Goal: Task Accomplishment & Management: Use online tool/utility

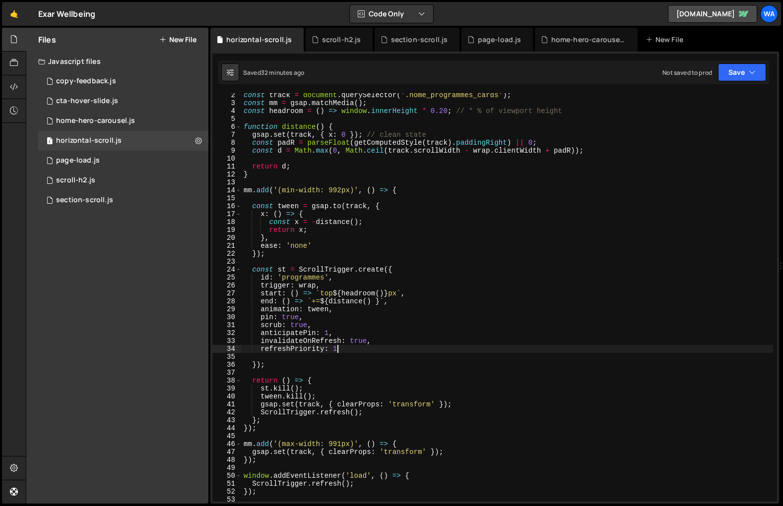
scroll to position [10, 0]
click at [414, 43] on div "section-scroll.js" at bounding box center [419, 40] width 57 height 10
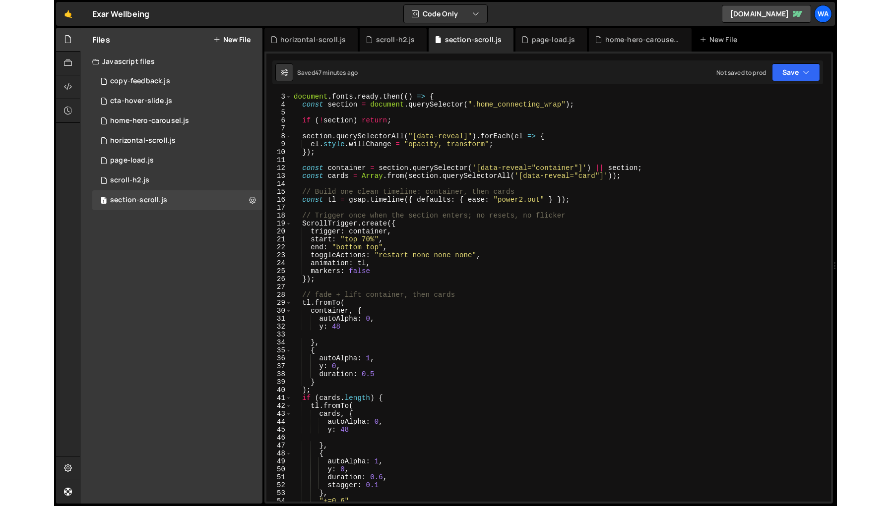
scroll to position [0, 0]
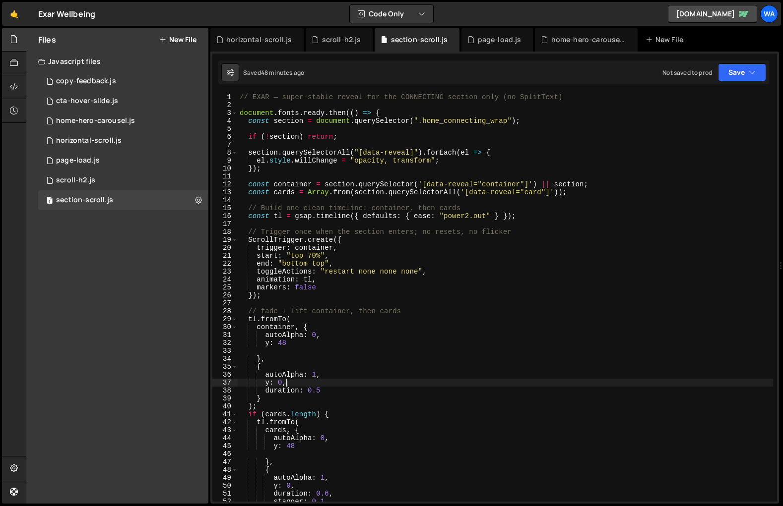
click at [536, 384] on div "// EXAR — super-stable reveal for the CONNECTING section only (no SplitText) do…" at bounding box center [505, 305] width 535 height 425
type textarea "queueSTRefresh();"
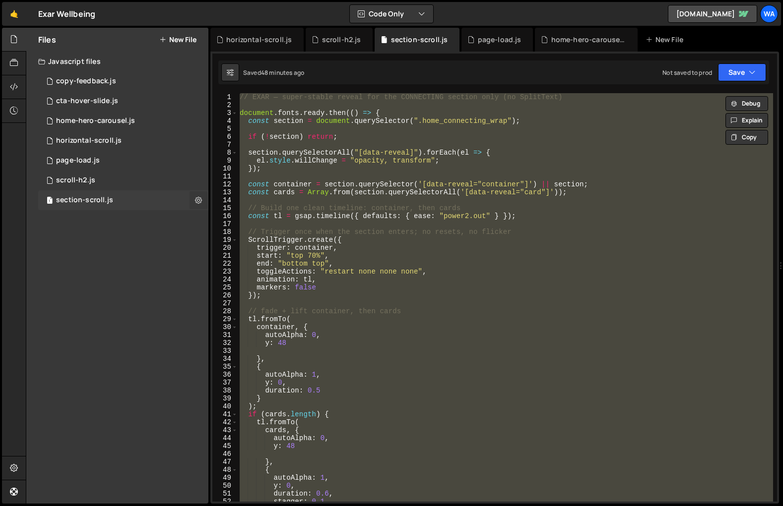
click at [199, 203] on icon at bounding box center [198, 199] width 7 height 9
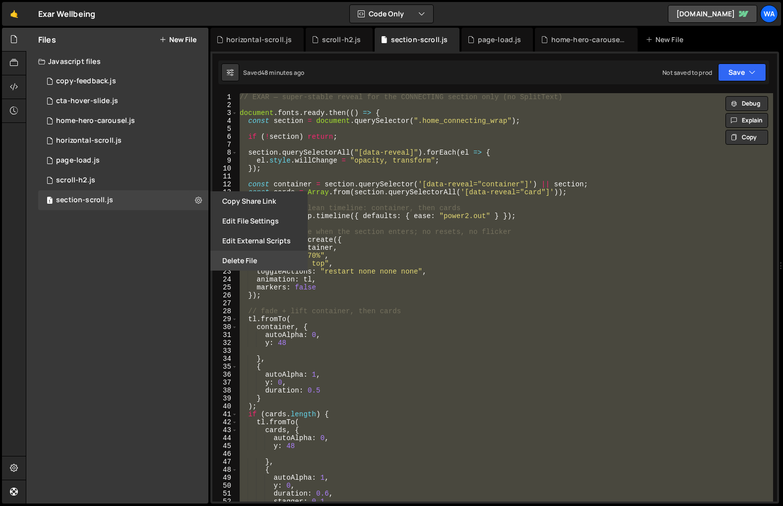
click at [249, 261] on button "Delete File" at bounding box center [258, 261] width 97 height 20
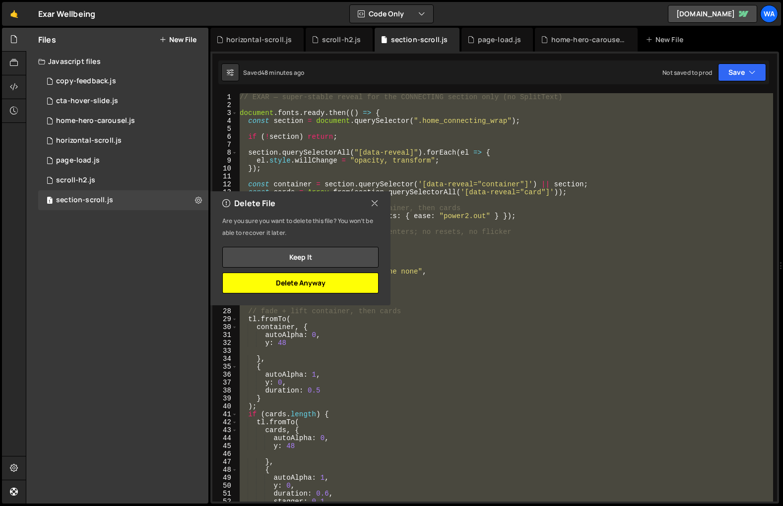
click at [301, 286] on button "Delete Anyway" at bounding box center [300, 283] width 156 height 21
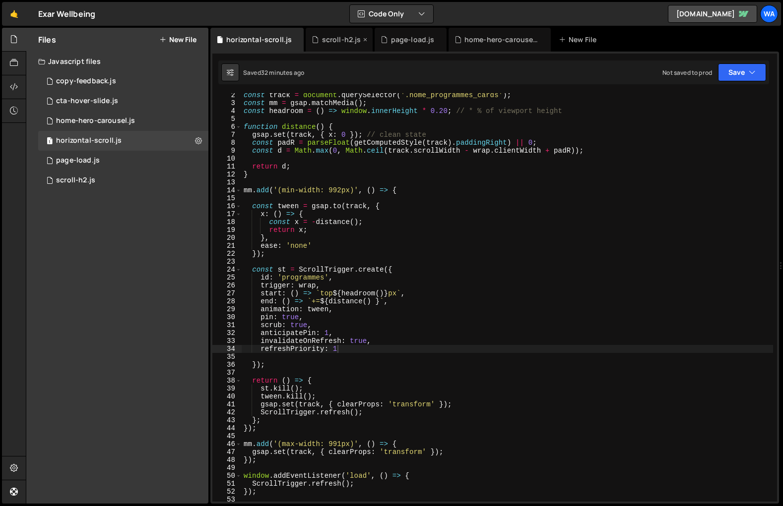
click at [335, 40] on div "scroll-h2.js" at bounding box center [341, 40] width 39 height 10
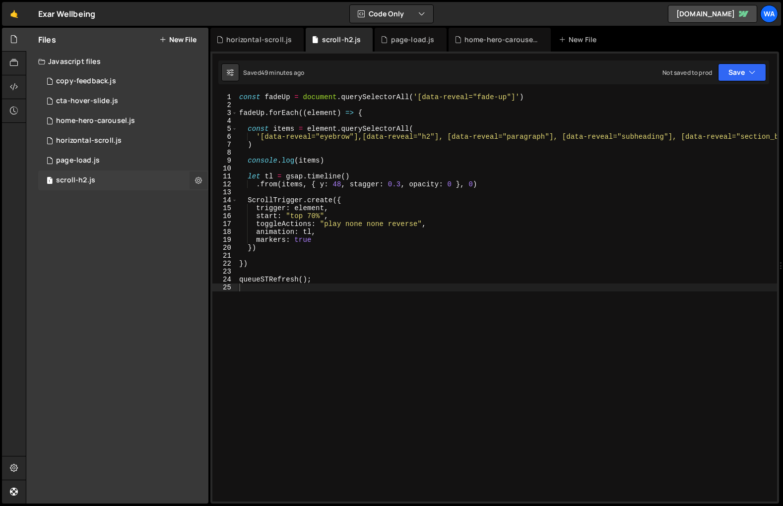
click at [197, 180] on icon at bounding box center [198, 180] width 7 height 9
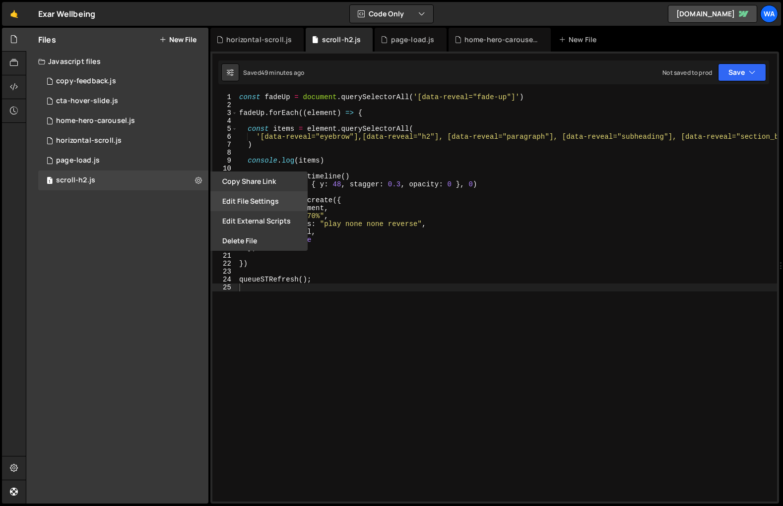
click at [253, 204] on button "Edit File Settings" at bounding box center [258, 201] width 97 height 20
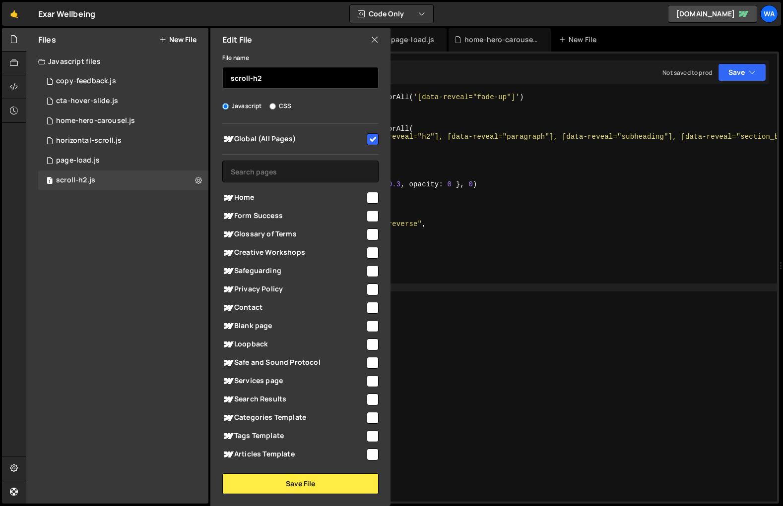
drag, startPoint x: 259, startPoint y: 78, endPoint x: 276, endPoint y: 86, distance: 18.6
click at [259, 78] on input "scroll-h2" at bounding box center [300, 78] width 156 height 22
type input "section-scroll"
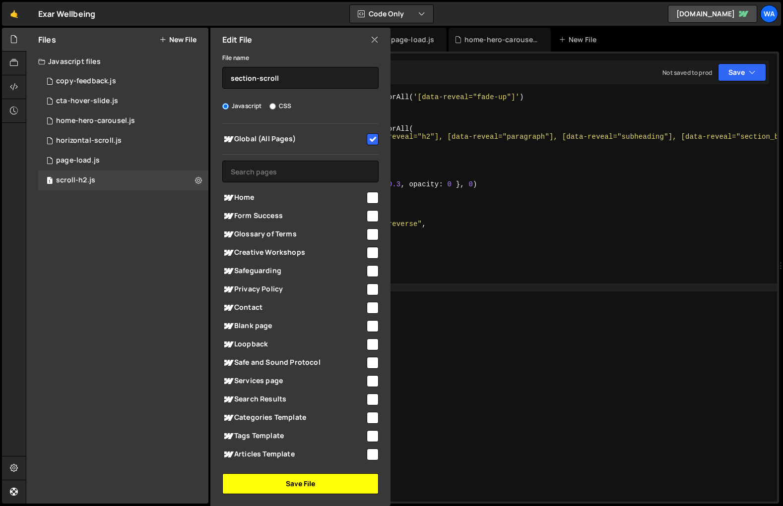
click at [325, 482] on button "Save File" at bounding box center [300, 484] width 156 height 21
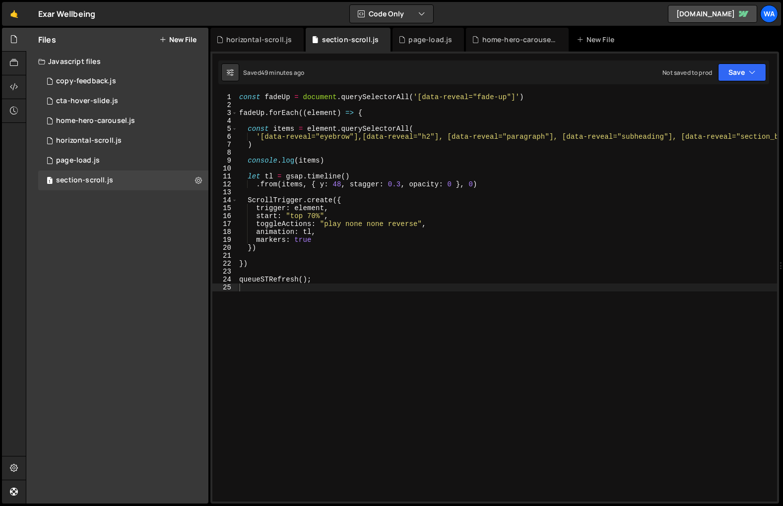
click at [325, 482] on div "const fadeUp = document . querySelectorAll ( '[data-reveal="fade-up"]' ) fadeUp…" at bounding box center [561, 305] width 648 height 425
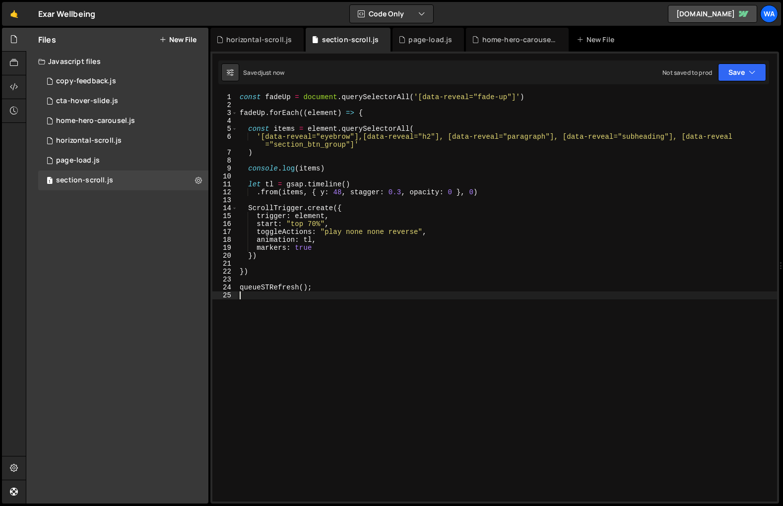
click at [400, 340] on div "const fadeUp = document . querySelectorAll ( '[data-reveal="fade-up"]' ) fadeUp…" at bounding box center [507, 305] width 539 height 425
click at [306, 411] on div "const fadeUp = document . querySelectorAll ( '[data-reveal="fade-up"]' ) fadeUp…" at bounding box center [507, 305] width 539 height 425
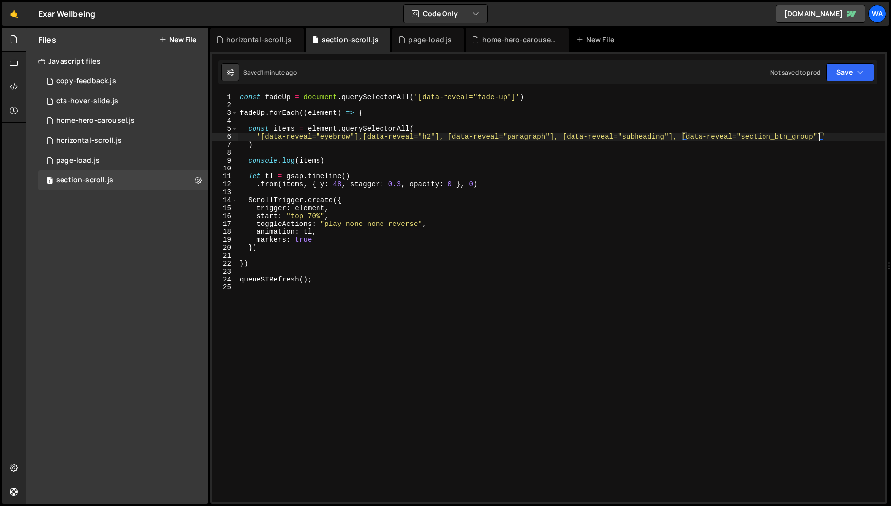
click at [782, 137] on div "const fadeUp = document . querySelectorAll ( '[data-reveal="fade-up"]' ) fadeUp…" at bounding box center [561, 305] width 647 height 425
drag, startPoint x: 822, startPoint y: 137, endPoint x: 683, endPoint y: 139, distance: 138.9
click at [683, 139] on div "const fadeUp = document . querySelectorAll ( '[data-reveal="fade-up"]' ) fadeUp…" at bounding box center [561, 305] width 647 height 425
click at [782, 138] on div "const fadeUp = document . querySelectorAll ( '[data-reveal="fade-up"]' ) fadeUp…" at bounding box center [561, 297] width 647 height 409
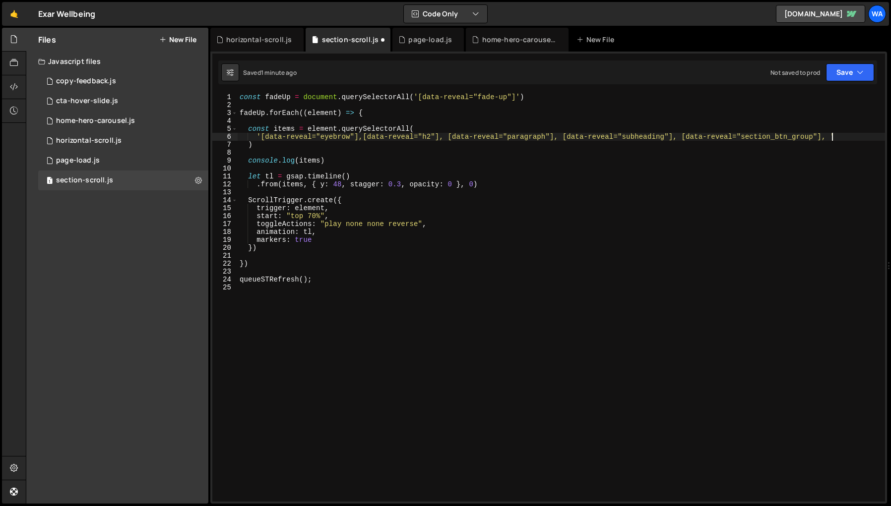
paste textarea "[data-reveal="section_btn_group"]"
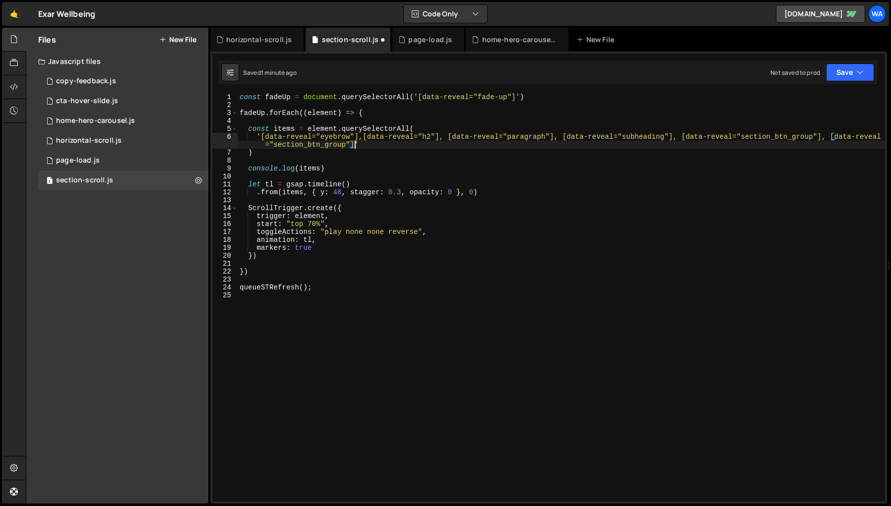
click at [334, 145] on div "const fadeUp = document . querySelectorAll ( '[data-reveal="fade-up"]' ) fadeUp…" at bounding box center [561, 305] width 647 height 425
type textarea "'[data-reveal="eyebrow"],[data-reveal="h2"], [data-reveal="paragraph"], [data-r…"
click at [409, 317] on div "const fadeUp = document . querySelectorAll ( '[data-reveal="fade-up"]' ) fadeUp…" at bounding box center [561, 305] width 647 height 425
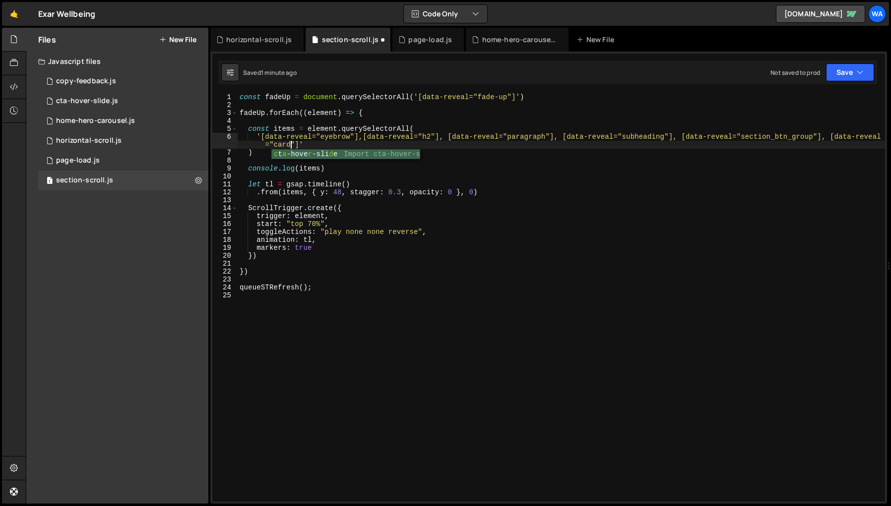
scroll to position [0, 0]
click at [331, 445] on div "const fadeUp = document . querySelectorAll ( '[data-reveal="fade-up"]' ) fadeUp…" at bounding box center [561, 305] width 647 height 425
click at [449, 138] on div "const fadeUp = document . querySelectorAll ( '[data-reveal="fade-up"]' ) fadeUp…" at bounding box center [561, 305] width 647 height 425
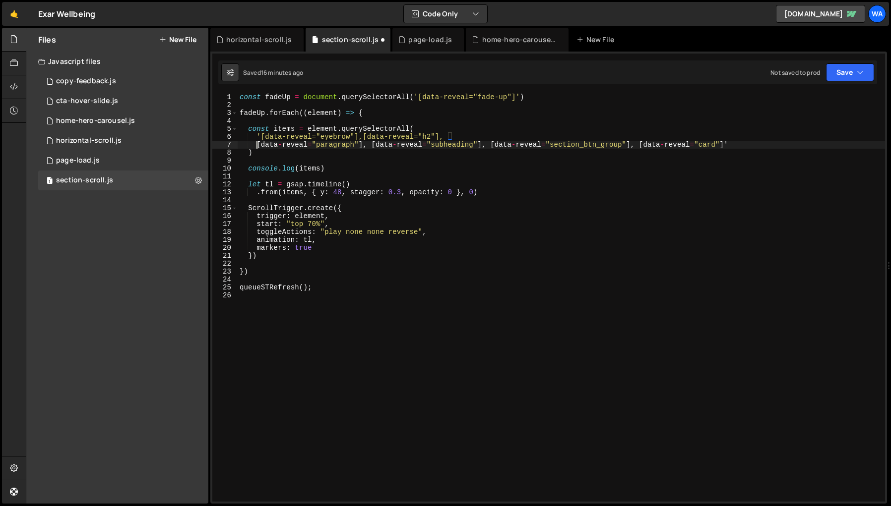
scroll to position [0, 1]
click at [365, 137] on div "const fadeUp = document . querySelectorAll ( '[data-reveal="fade-up"]' ) fadeUp…" at bounding box center [561, 305] width 647 height 425
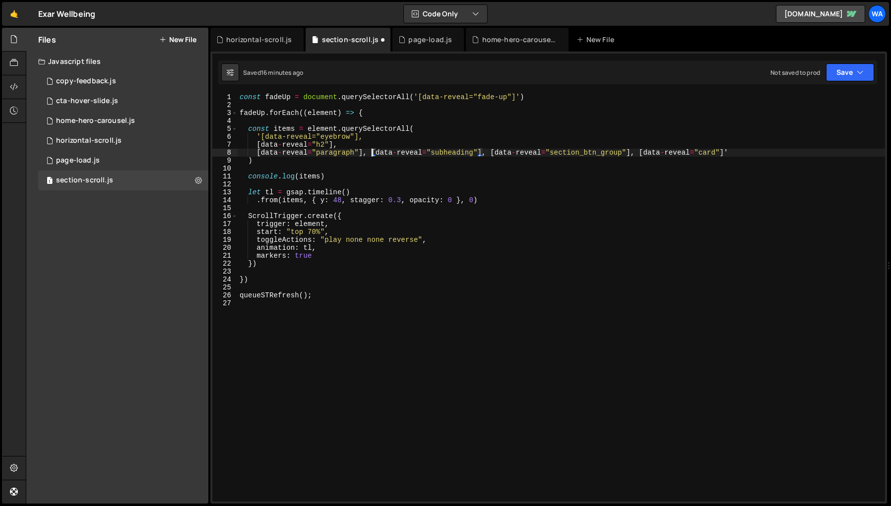
click at [373, 153] on div "const fadeUp = document . querySelectorAll ( '[data-reveal="fade-up"]' ) fadeUp…" at bounding box center [561, 305] width 647 height 425
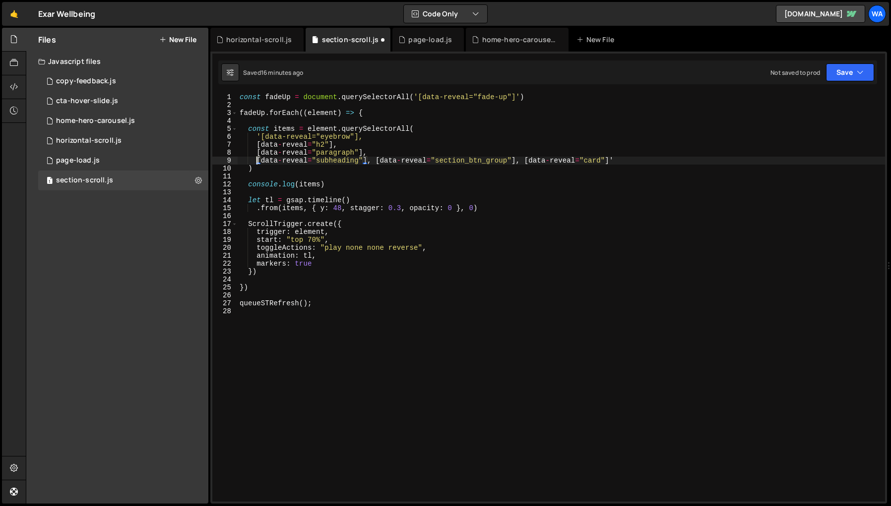
click at [376, 160] on div "const fadeUp = document . querySelectorAll ( '[data-reveal="fade-up"]' ) fadeUp…" at bounding box center [561, 305] width 647 height 425
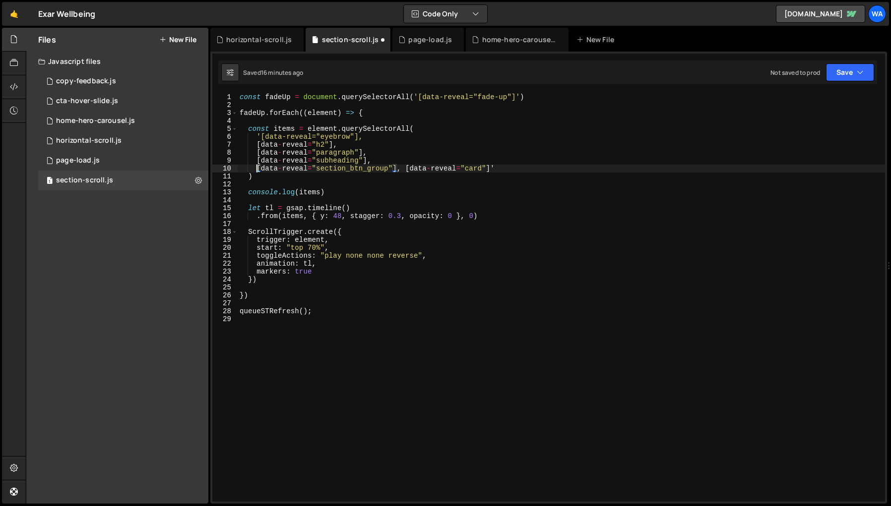
click at [407, 169] on div "const fadeUp = document . querySelectorAll ( '[data-reveal="fade-up"]' ) fadeUp…" at bounding box center [561, 305] width 647 height 425
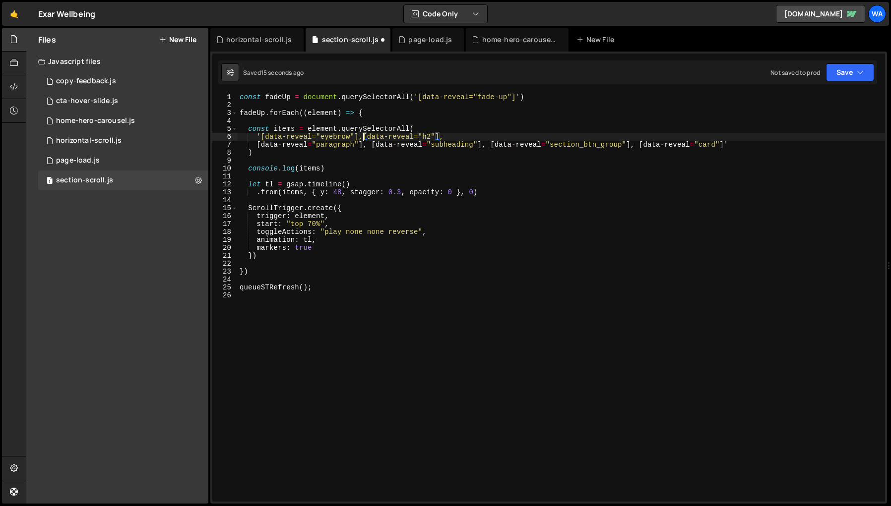
type textarea "'[data-reveal="eyebrow"],[data-reveal="h2"], [data-reveal="paragraph"], [data-r…"
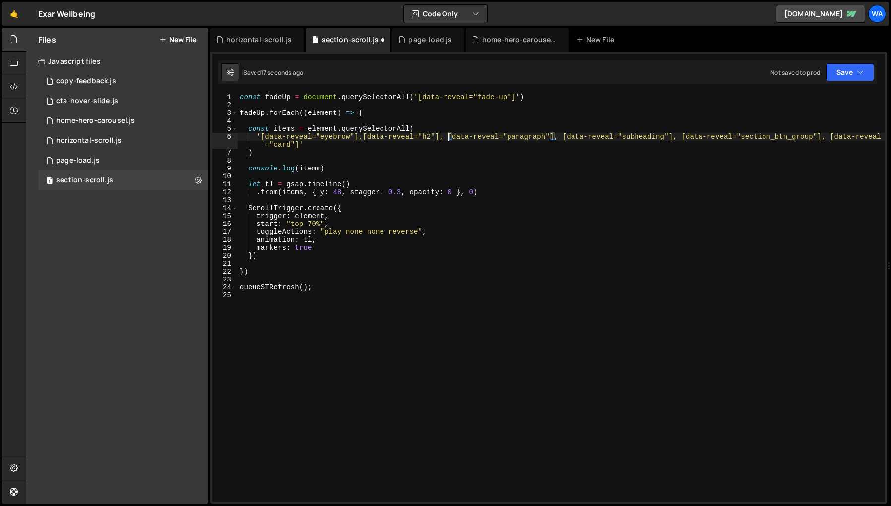
click at [521, 329] on div "const fadeUp = document . querySelectorAll ( '[data-reveal="fade-up"]' ) fadeUp…" at bounding box center [561, 305] width 647 height 425
click at [15, 469] on icon at bounding box center [14, 468] width 8 height 11
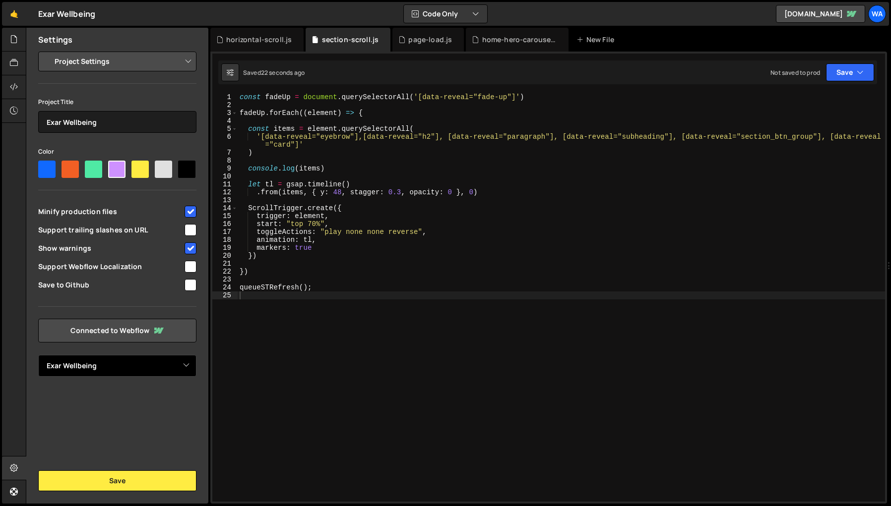
click at [186, 367] on select "Select Project Exar Wellbeing" at bounding box center [117, 366] width 158 height 22
click at [158, 56] on select "Project Settings Code Editor Settings Chat Settings" at bounding box center [119, 62] width 145 height 22
select select "editor"
click at [47, 51] on select "Project Settings Code Editor Settings Chat Settings" at bounding box center [119, 62] width 145 height 22
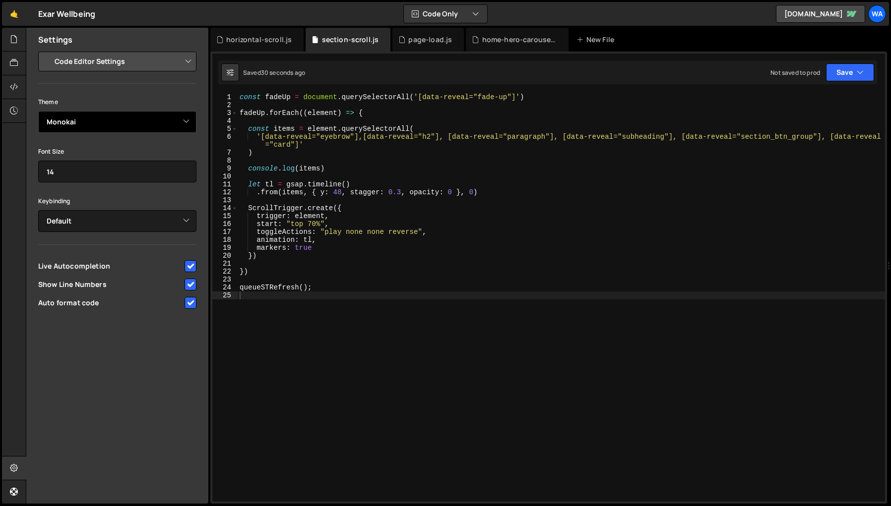
click at [182, 124] on select "Ambiance Chaos Clouds Midnight Dracula Cobalt Gruvbox Green on Black idle Finge…" at bounding box center [117, 122] width 158 height 22
select select "ace/theme/dracula"
click at [38, 111] on select "Ambiance Chaos Clouds Midnight Dracula Cobalt Gruvbox Green on Black idle Finge…" at bounding box center [117, 122] width 158 height 22
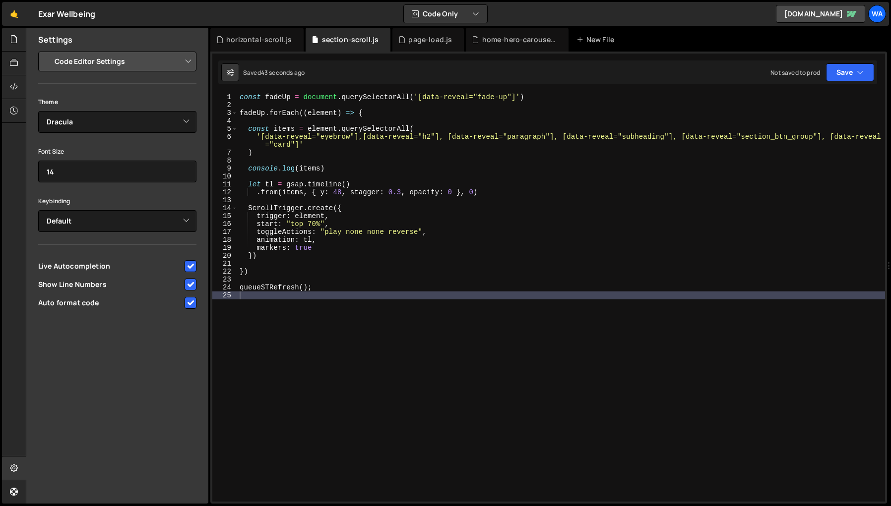
click at [319, 375] on div "const fadeUp = document . querySelectorAll ( '[data-reveal="fade-up"]' ) fadeUp…" at bounding box center [561, 305] width 647 height 425
click at [185, 123] on select "Ambiance Chaos Clouds Midnight Dracula Cobalt Gruvbox Green on Black idle Finge…" at bounding box center [117, 122] width 158 height 22
click at [270, 345] on div "const fadeUp = document . querySelectorAll ( '[data-reveal="fade-up"]' ) fadeUp…" at bounding box center [561, 305] width 647 height 425
click at [271, 360] on div "const fadeUp = document . querySelectorAll ( '[data-reveal="fade-up"]' ) fadeUp…" at bounding box center [561, 305] width 647 height 425
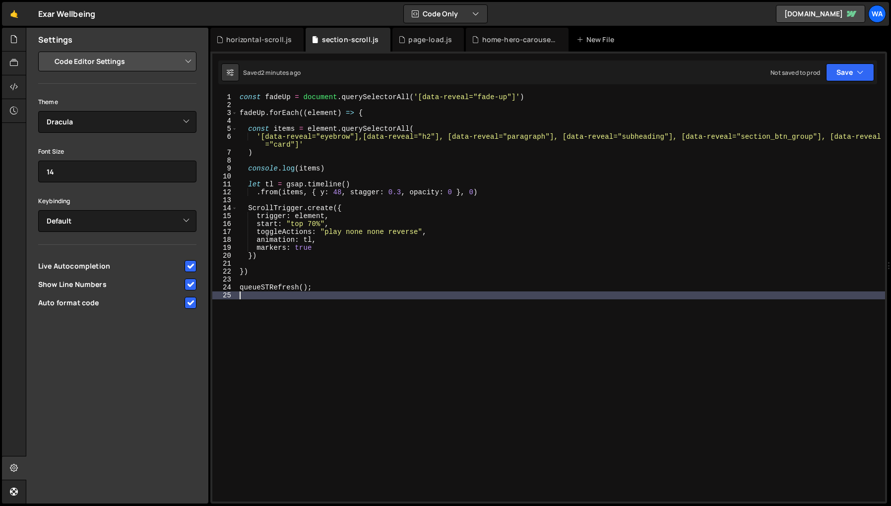
click at [299, 145] on div "const fadeUp = document . querySelectorAll ( '[data-reveal="fade-up"]' ) fadeUp…" at bounding box center [561, 305] width 647 height 425
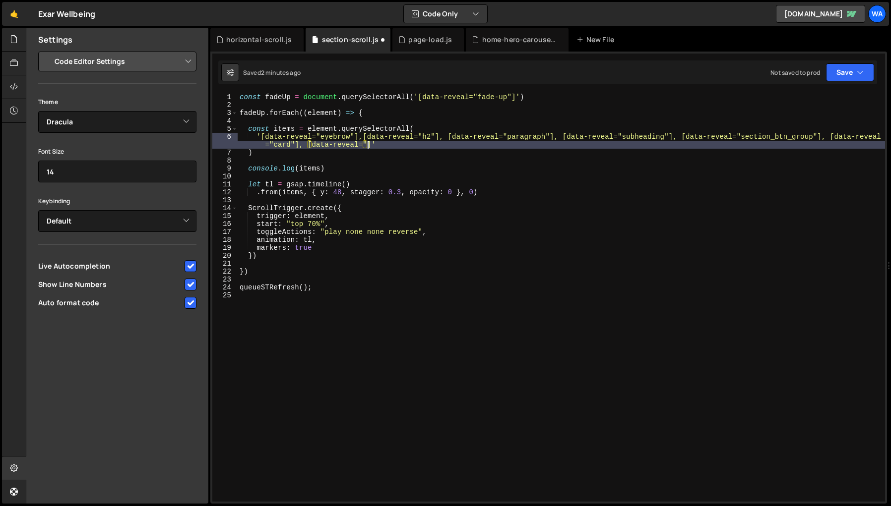
scroll to position [0, 52]
paste textarea "section-img"
type textarea "'[data-reveal="eyebrow"],[data-reveal="h2"], [data-reveal="paragraph"], [data-r…"
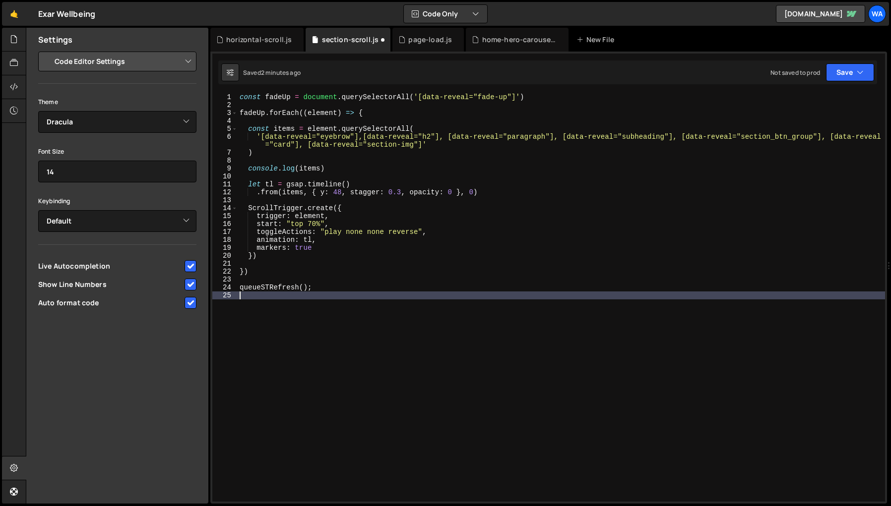
click at [425, 359] on div "const fadeUp = document . querySelectorAll ( '[data-reveal="fade-up"]' ) fadeUp…" at bounding box center [561, 305] width 647 height 425
click at [423, 144] on div "const fadeUp = document . querySelectorAll ( '[data-reveal="fade-up"]' ) fadeUp…" at bounding box center [561, 305] width 647 height 425
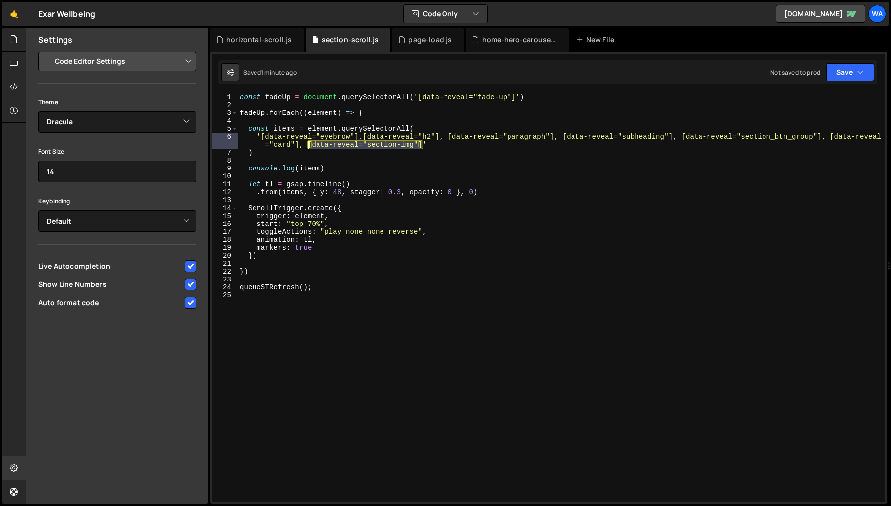
drag, startPoint x: 423, startPoint y: 144, endPoint x: 308, endPoint y: 147, distance: 115.1
click at [308, 147] on div "const fadeUp = document . querySelectorAll ( '[data-reveal="fade-up"]' ) fadeUp…" at bounding box center [561, 305] width 647 height 425
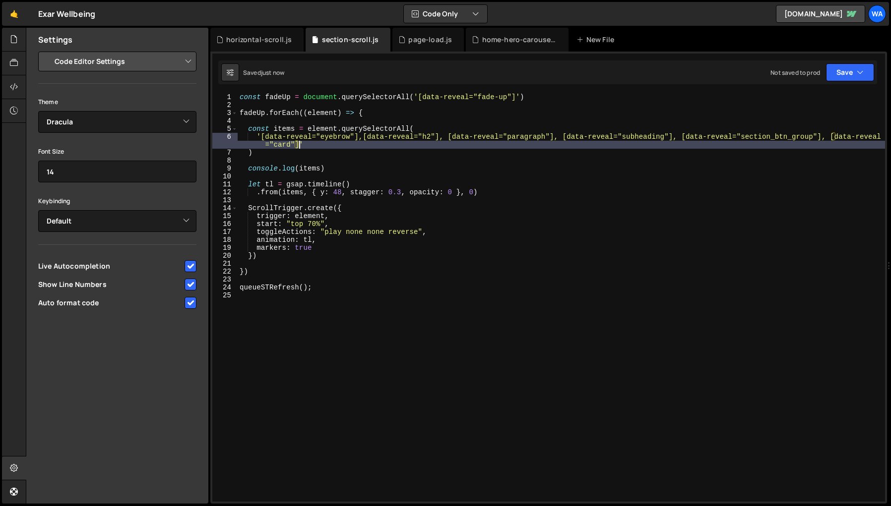
click at [534, 97] on div "const fadeUp = document . querySelectorAll ( '[data-reveal="fade-up"]' ) fadeUp…" at bounding box center [561, 305] width 647 height 425
type textarea "const fadeUp = document.querySelectorAll('[data-reveal="fade-up"]')"
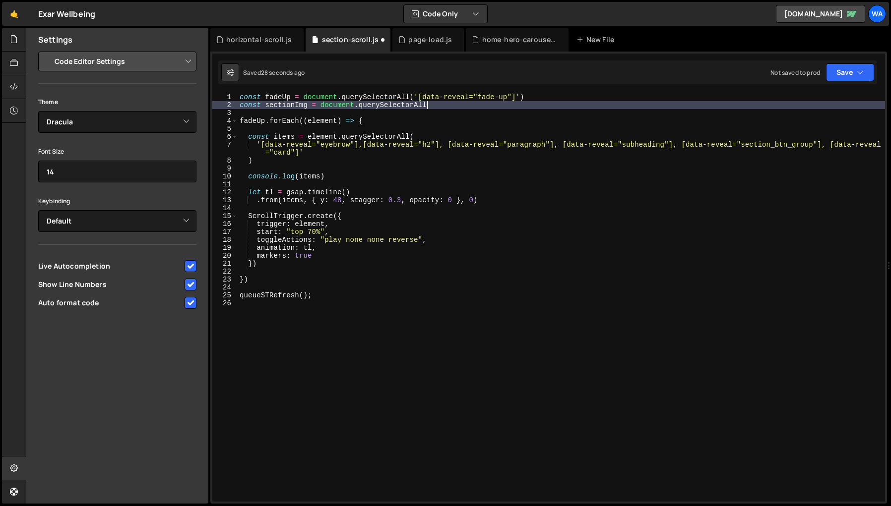
scroll to position [0, 13]
paste textarea "[data-reveal="section-img"]')"
type textarea "const sectionImg = document.querySelectorAll('[data-reveal="section-img"]')"
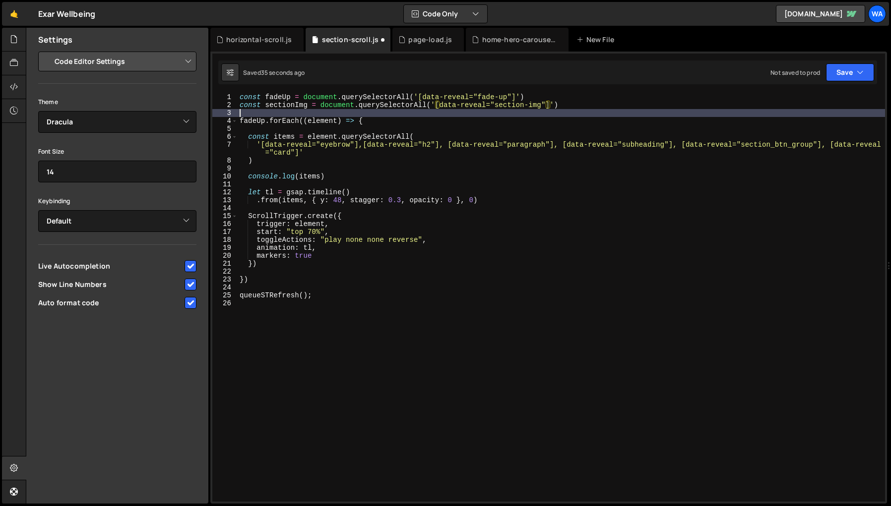
click at [582, 109] on div "const fadeUp = document . querySelectorAll ( '[data-reveal="fade-up"]' ) const …" at bounding box center [561, 305] width 647 height 425
click at [578, 104] on div "const fadeUp = document . querySelectorAll ( '[data-reveal="fade-up"]' ) const …" at bounding box center [561, 305] width 647 height 425
type textarea "const sectionImg = document.querySelectorAll('[data-reveal="section-img"]')"
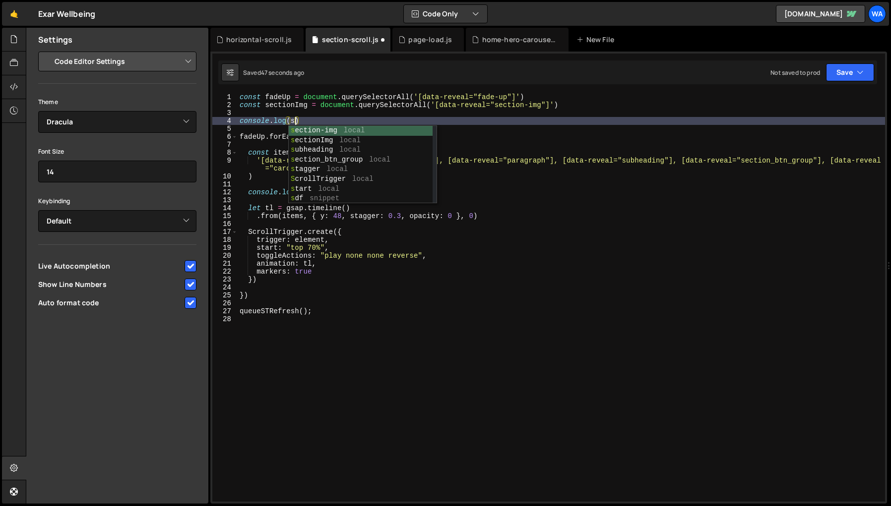
scroll to position [0, 3]
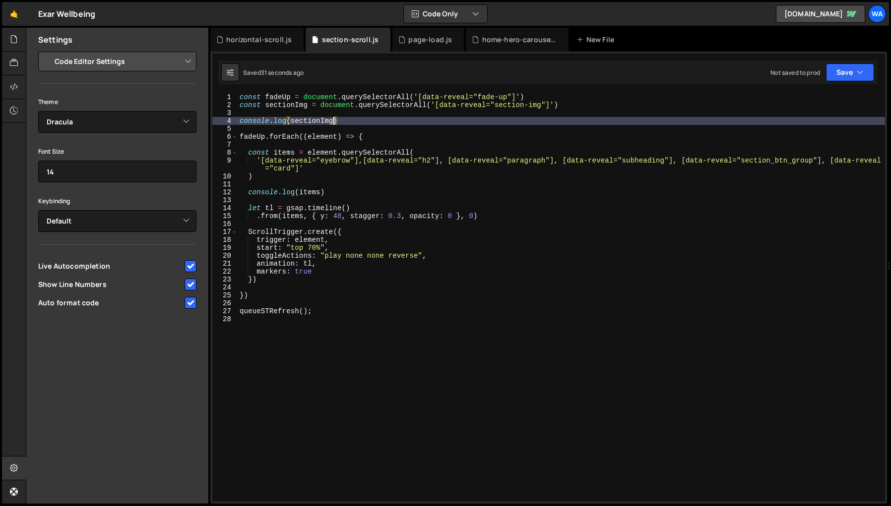
click at [425, 105] on div "const fadeUp = document . querySelectorAll ( '[data-reveal="fade-up"]' ) const …" at bounding box center [561, 305] width 647 height 425
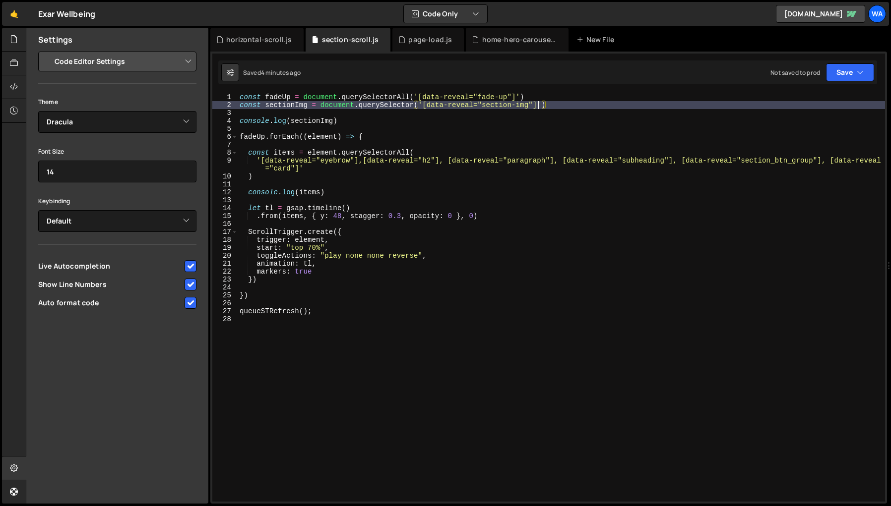
click at [538, 105] on div "const fadeUp = document . querySelectorAll ( '[data-reveal="fade-up"]' ) const …" at bounding box center [561, 305] width 647 height 425
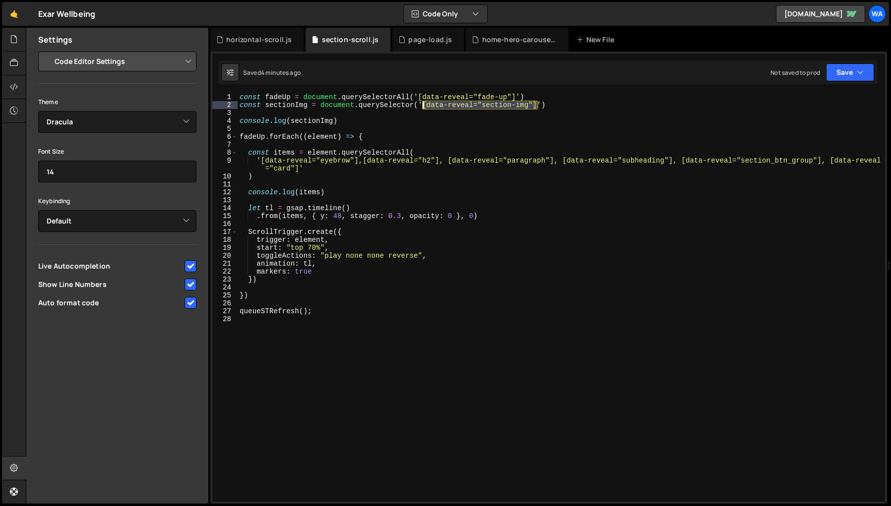
drag, startPoint x: 539, startPoint y: 105, endPoint x: 424, endPoint y: 108, distance: 114.6
click at [424, 108] on div "const fadeUp = document . querySelectorAll ( '[data-reveal="fade-up"]' ) const …" at bounding box center [561, 305] width 647 height 425
type textarea "const sectionImg = document.querySelector('')"
drag, startPoint x: 438, startPoint y: 106, endPoint x: 242, endPoint y: 109, distance: 196.9
click at [242, 109] on div "const fadeUp = document . querySelectorAll ( '[data-reveal="fade-up"]' ) const …" at bounding box center [561, 305] width 647 height 425
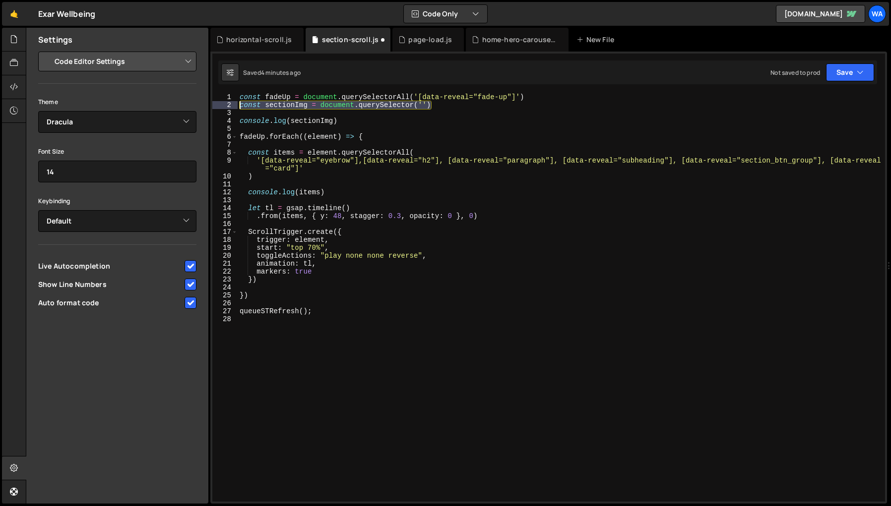
scroll to position [0, 0]
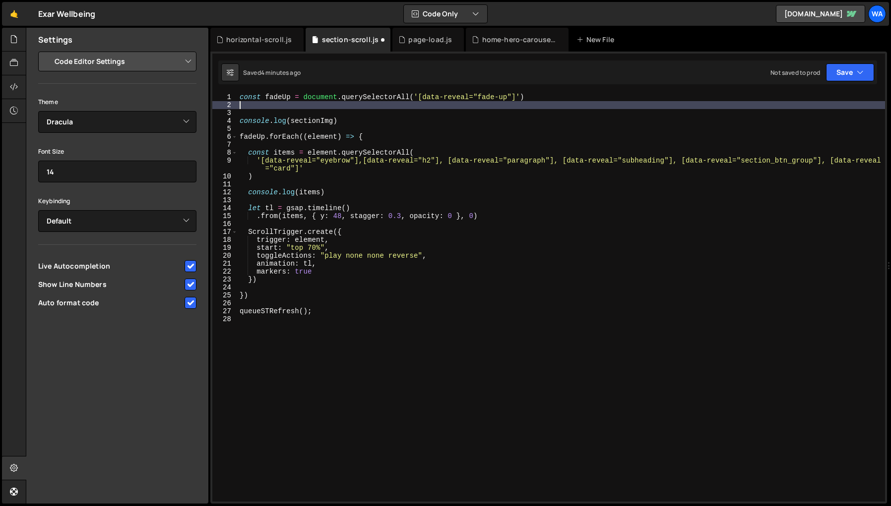
click at [300, 169] on div "const fadeUp = document . querySelectorAll ( '[data-reveal="fade-up"]' ) consol…" at bounding box center [561, 305] width 647 height 425
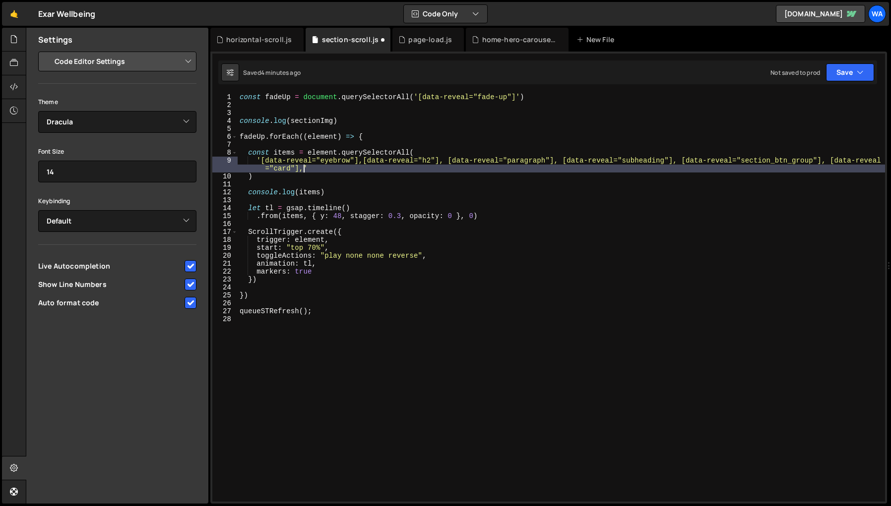
scroll to position [0, 48]
paste textarea "[data-reveal="section-img"]"
type textarea ")"
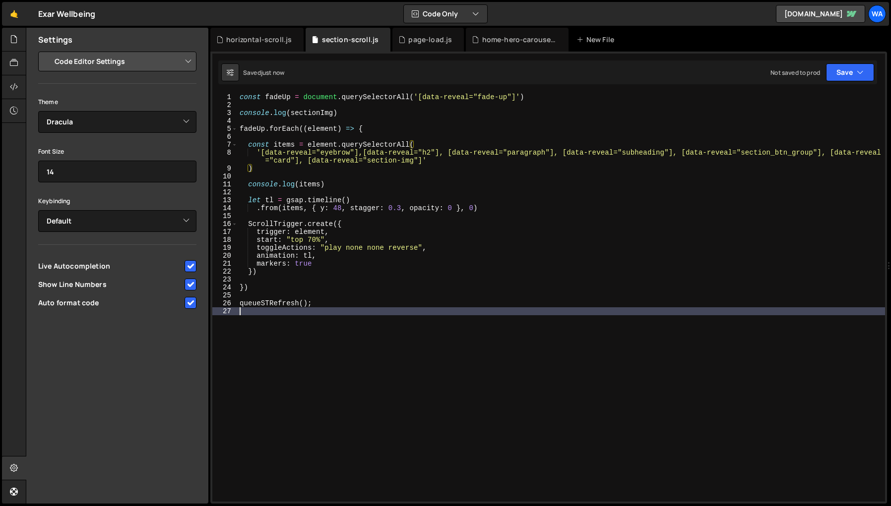
click at [349, 330] on div "const fadeUp = document . querySelectorAll ( '[data-reveal="fade-up"]' ) consol…" at bounding box center [561, 305] width 647 height 425
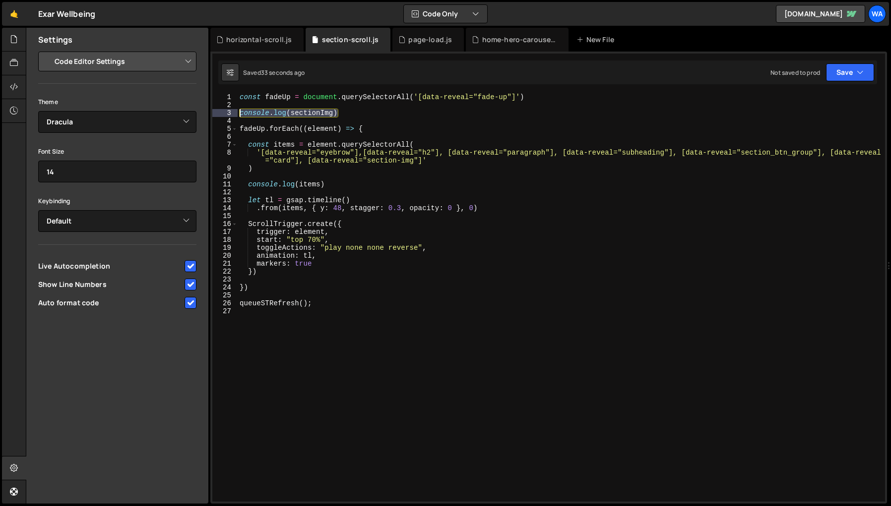
drag, startPoint x: 341, startPoint y: 113, endPoint x: 235, endPoint y: 115, distance: 106.7
click at [235, 115] on div "1 2 3 4 5 6 7 8 9 10 11 12 13 14 15 16 17 18 19 20 21 22 23 24 25 26 27 const f…" at bounding box center [548, 297] width 673 height 409
type textarea "console.log(sectionImg)"
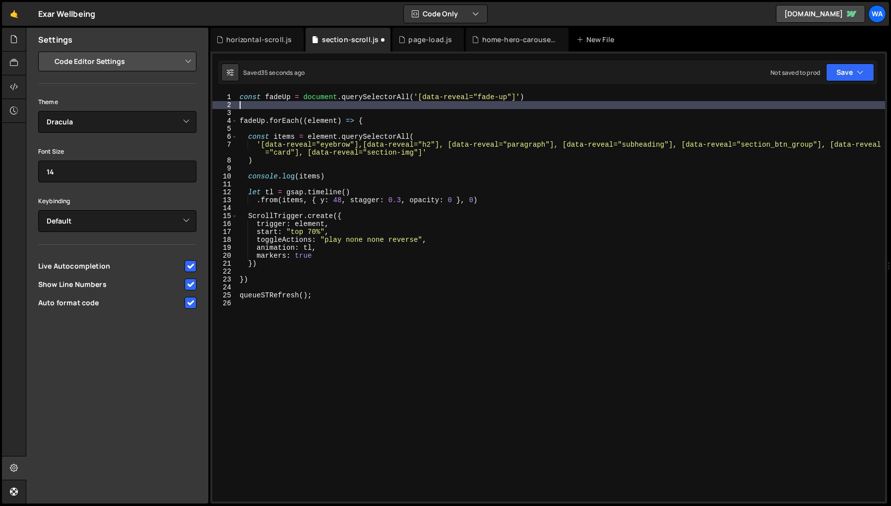
click at [493, 351] on div "const fadeUp = document . querySelectorAll ( '[data-reveal="fade-up"]' ) fadeUp…" at bounding box center [561, 305] width 647 height 425
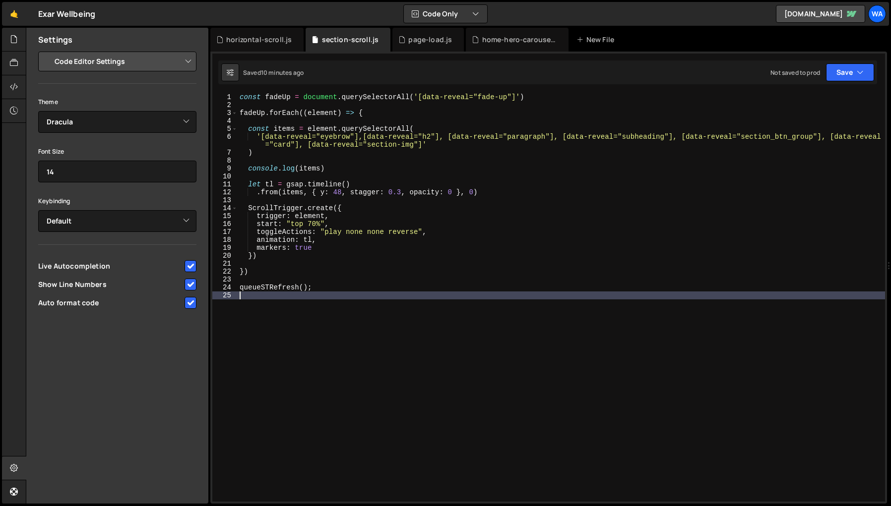
click at [305, 316] on div "const fadeUp = document . querySelectorAll ( '[data-reveal="fade-up"]' ) fadeUp…" at bounding box center [561, 305] width 647 height 425
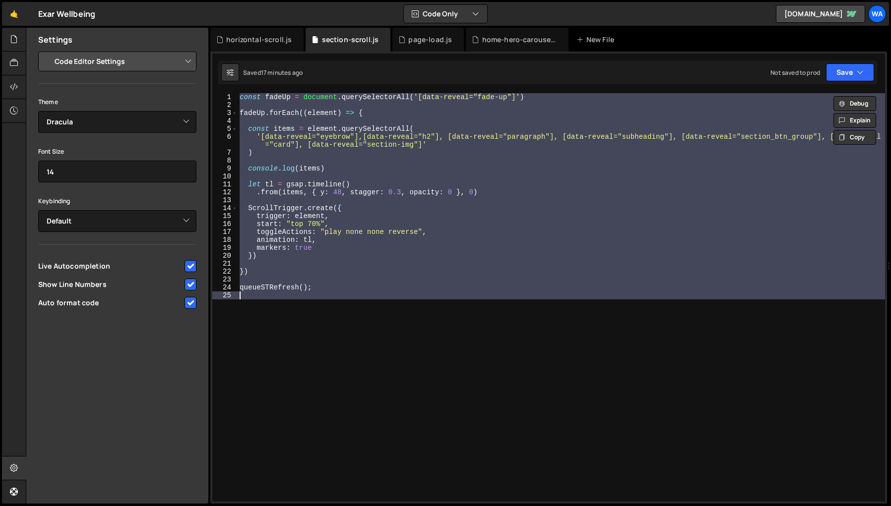
type textarea "// queueSTRefresh();"
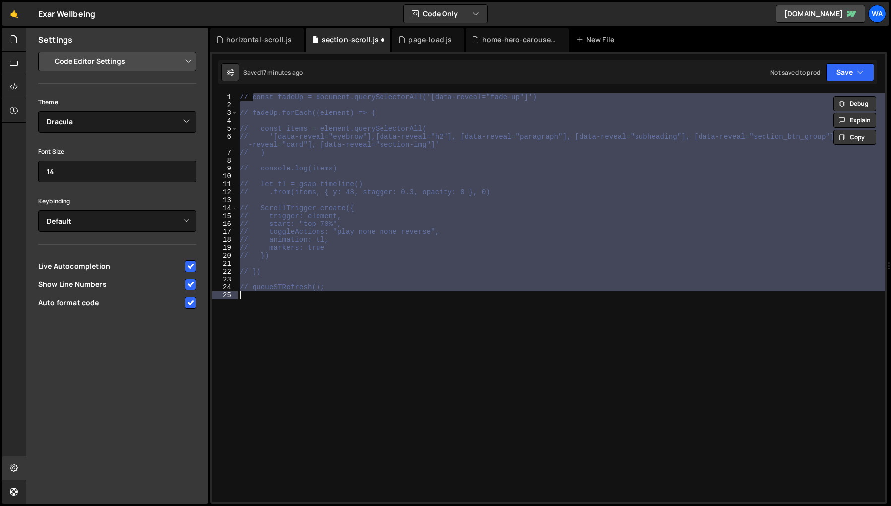
click at [286, 320] on div "// const fadeUp = document.querySelectorAll('[data-reveal="fade-up"]') // fadeU…" at bounding box center [561, 297] width 647 height 409
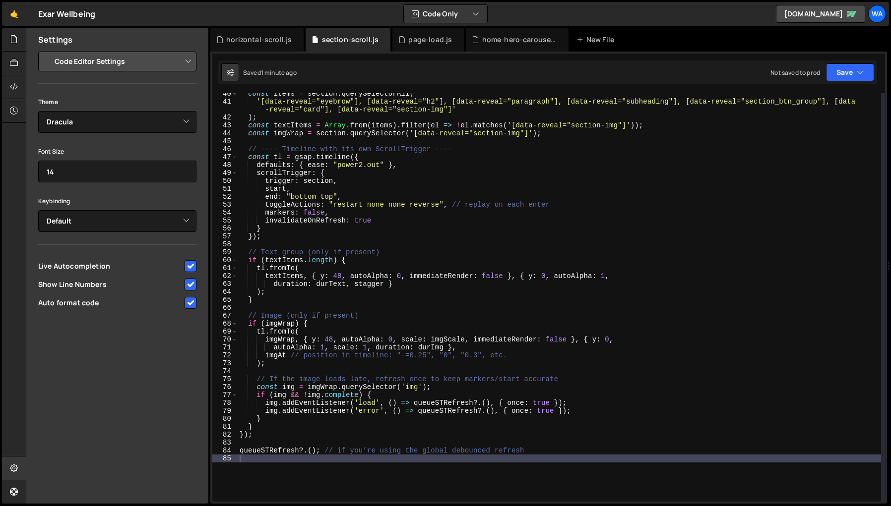
scroll to position [321, 0]
click at [699, 480] on div "const items = section . querySelectorAll ( '[data-reveal="eyebrow"], [data-reve…" at bounding box center [559, 302] width 643 height 425
click at [698, 474] on div "const items = section . querySelectorAll ( '[data-reveal="eyebrow"], [data-reve…" at bounding box center [559, 302] width 643 height 425
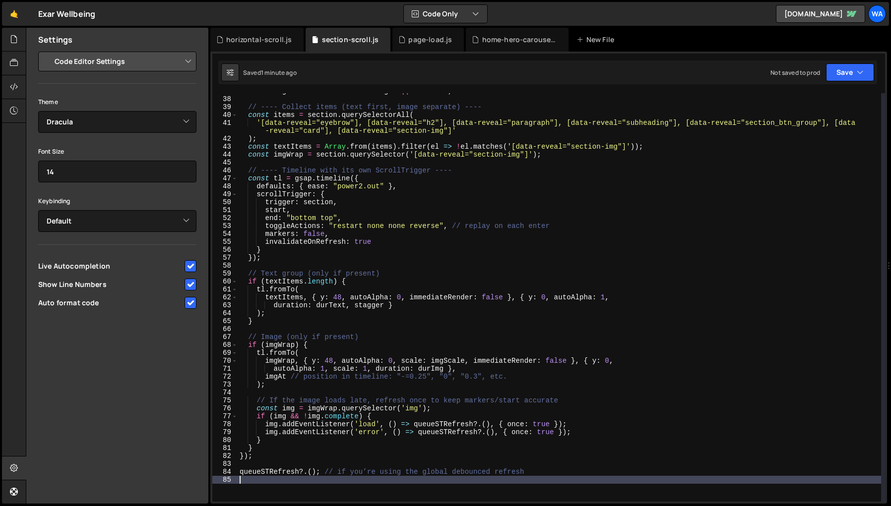
scroll to position [292, 0]
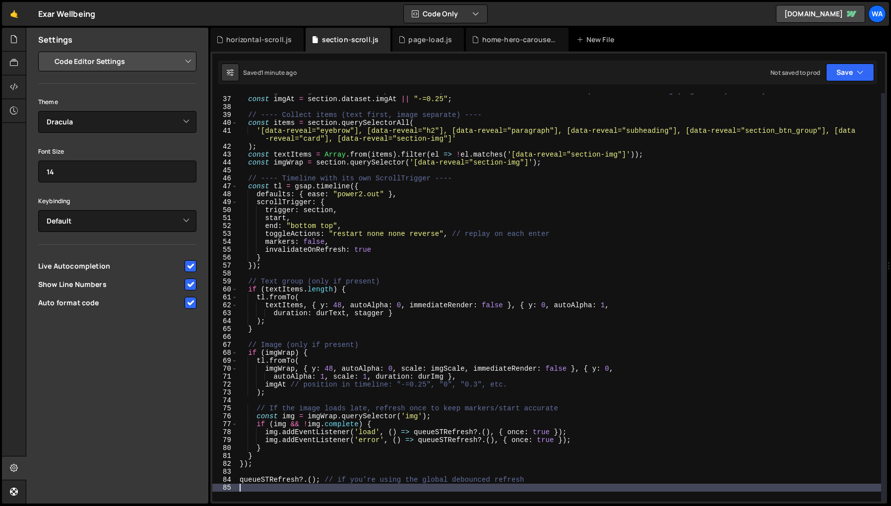
click at [315, 241] on div "// image timing: "-=0.25" overlaps text end by 0.25s. Use "0" to start with tex…" at bounding box center [559, 299] width 643 height 425
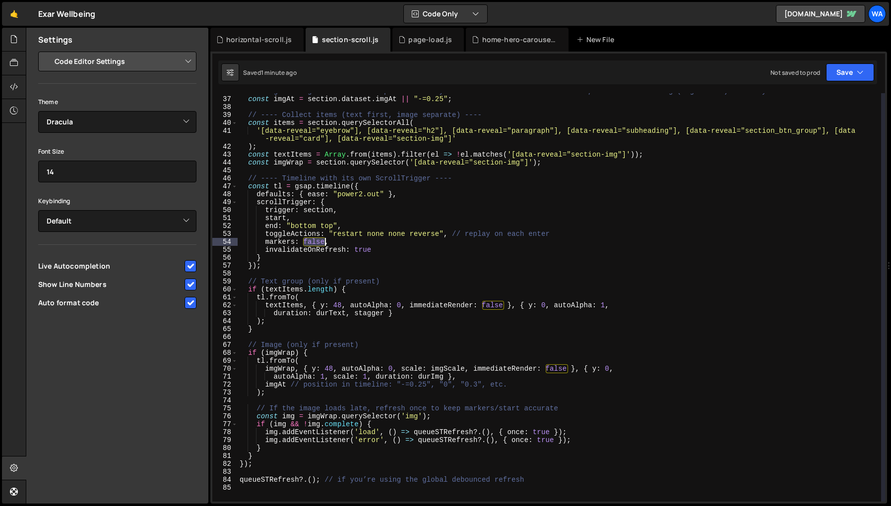
click at [315, 241] on div "// image timing: "-=0.25" overlaps text end by 0.25s. Use "0" to start with tex…" at bounding box center [559, 299] width 643 height 425
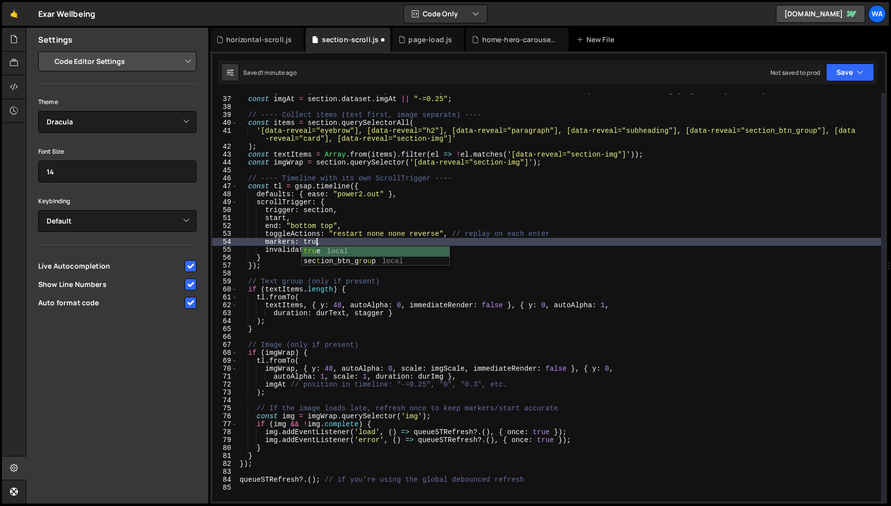
type textarea "markers: true,"
click at [648, 276] on div "// image timing: "-=0.25" overlaps text end by 0.25s. Use "0" to start with tex…" at bounding box center [559, 299] width 643 height 425
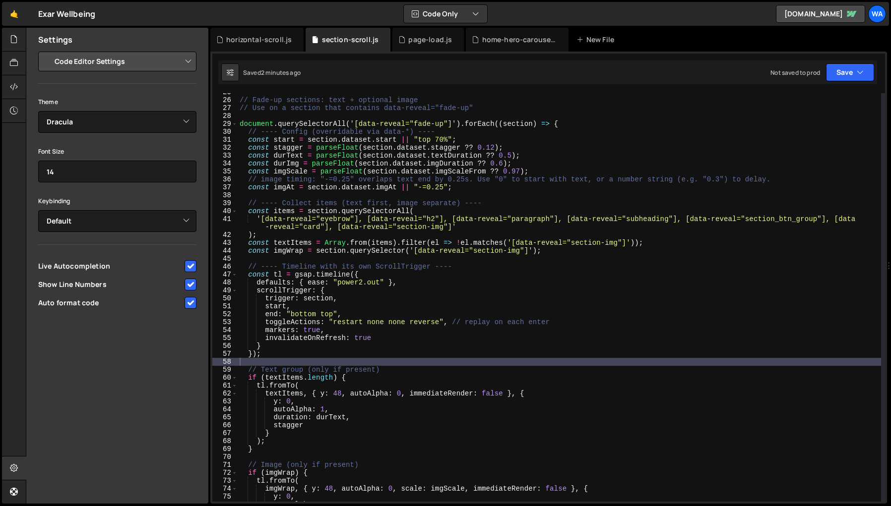
scroll to position [195, 0]
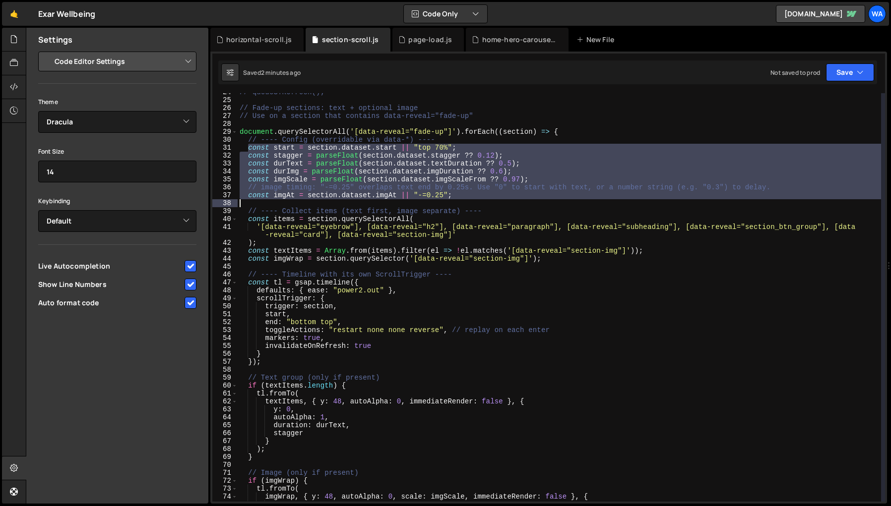
drag, startPoint x: 247, startPoint y: 148, endPoint x: 471, endPoint y: 205, distance: 230.7
click at [471, 205] on div "// queueSTRefresh(); // Fade-up sections: text + optional image // Use on a sec…" at bounding box center [559, 300] width 643 height 425
type textarea "const imgAt = section.dataset.imgAt || "-=0.25";"
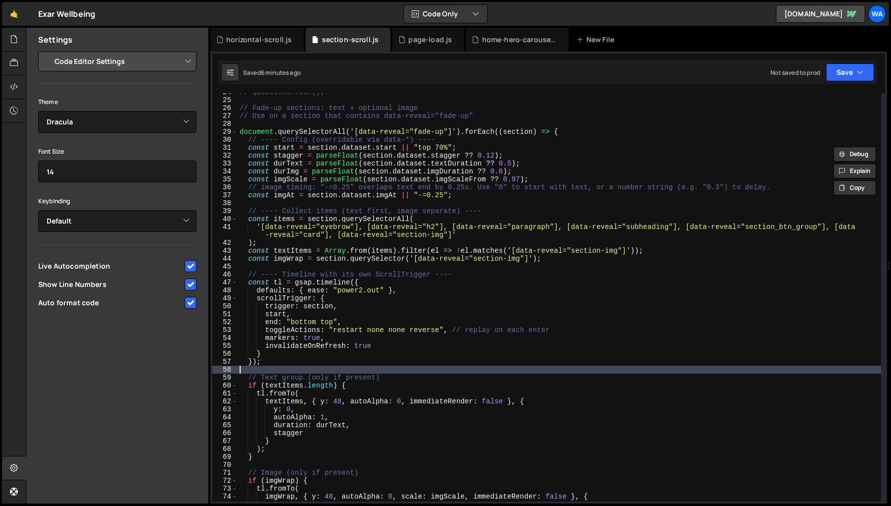
click at [637, 371] on div "// queueSTRefresh(); // Fade-up sections: text + optional image // Use on a sec…" at bounding box center [559, 300] width 643 height 425
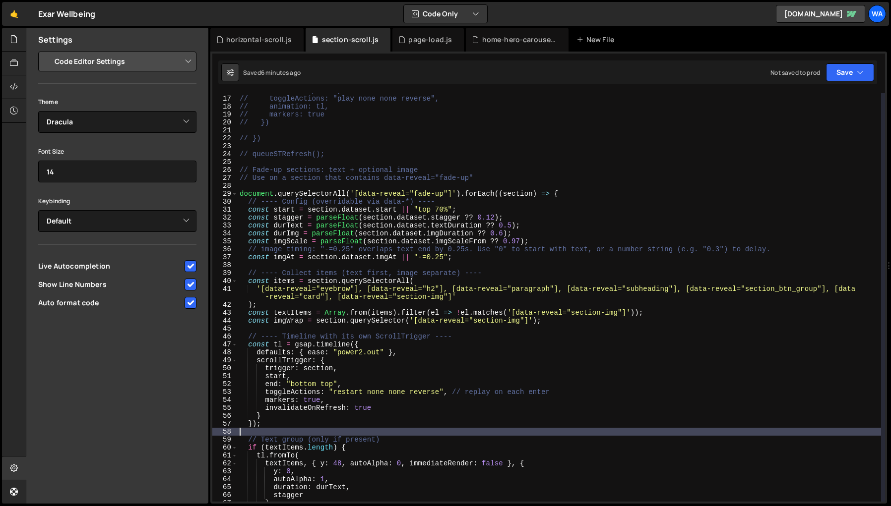
scroll to position [129, 0]
